Goal: Find specific page/section: Find specific page/section

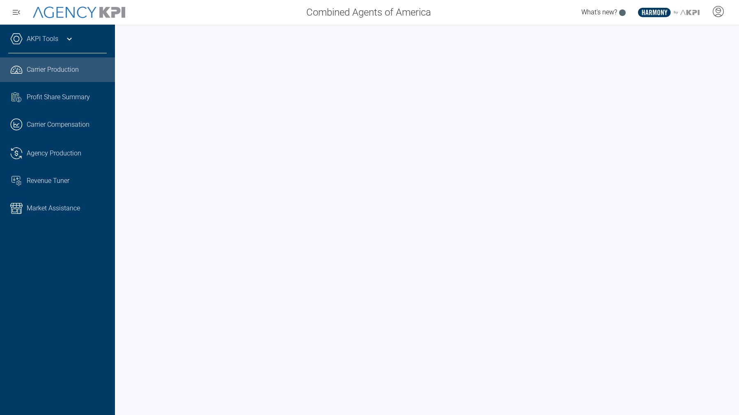
drag, startPoint x: 0, startPoint y: 0, endPoint x: 25, endPoint y: 256, distance: 257.6
click at [25, 256] on div "AKPI Tools AMS Data Upload Carrier Mapping Core Production Data Upload Agency C…" at bounding box center [57, 220] width 115 height 391
click at [41, 157] on span "Agency Production" at bounding box center [54, 154] width 55 height 10
click at [69, 71] on span "Carrier Production" at bounding box center [53, 70] width 52 height 10
